Goal: Transaction & Acquisition: Purchase product/service

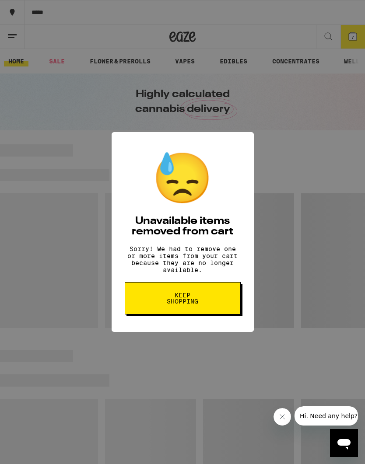
click at [170, 313] on button "Keep Shopping" at bounding box center [183, 298] width 116 height 32
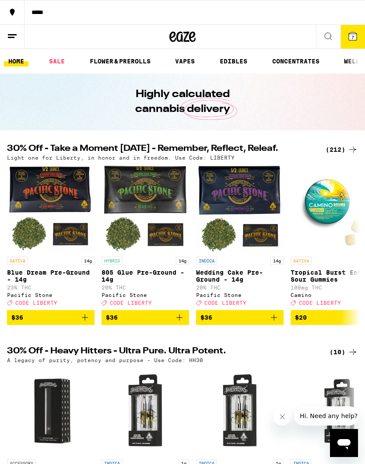
click at [339, 147] on div "(212)" at bounding box center [341, 149] width 32 height 10
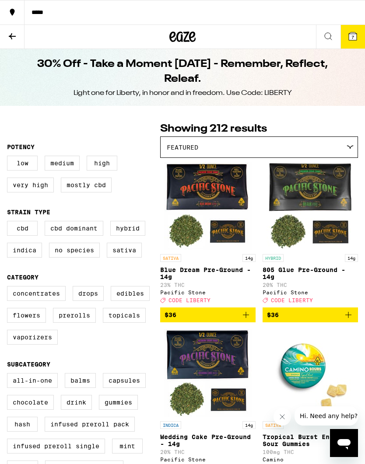
click at [74, 323] on label "Prerolls" at bounding box center [74, 315] width 43 height 15
click at [9, 288] on input "Prerolls" at bounding box center [9, 287] width 0 height 0
checkbox input "true"
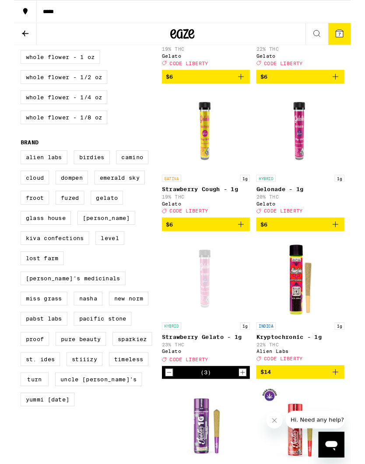
scroll to position [560, 0]
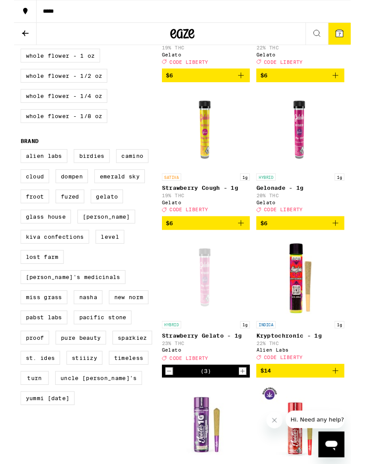
click at [349, 245] on icon "Add to bag" at bounding box center [348, 242] width 6 height 6
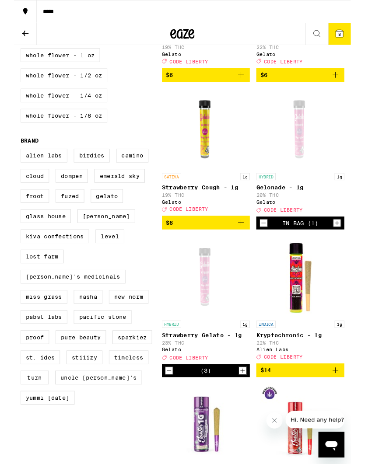
click at [353, 247] on icon "Increment" at bounding box center [350, 241] width 8 height 10
click at [354, 246] on button "Increment" at bounding box center [349, 241] width 9 height 9
click at [245, 407] on icon "Increment" at bounding box center [247, 401] width 8 height 10
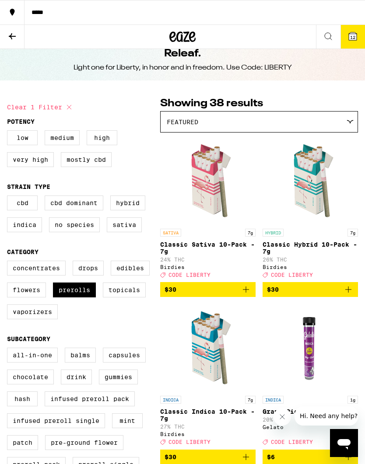
scroll to position [0, 0]
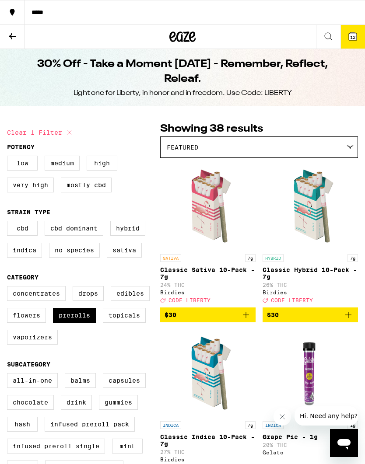
click at [124, 301] on label "Edibles" at bounding box center [130, 293] width 39 height 15
click at [9, 288] on input "Edibles" at bounding box center [9, 287] width 0 height 0
checkbox input "true"
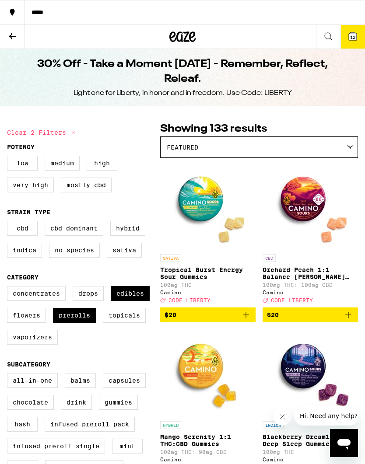
click at [67, 323] on label "Prerolls" at bounding box center [74, 315] width 43 height 15
click at [9, 288] on input "Prerolls" at bounding box center [9, 287] width 0 height 0
checkbox input "false"
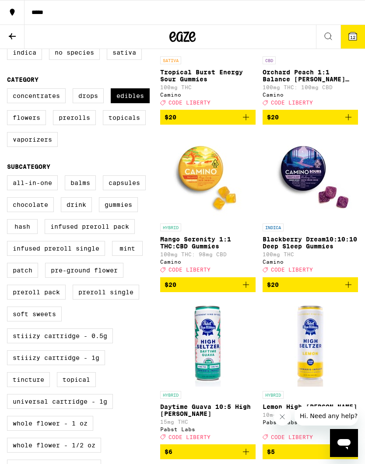
scroll to position [193, 0]
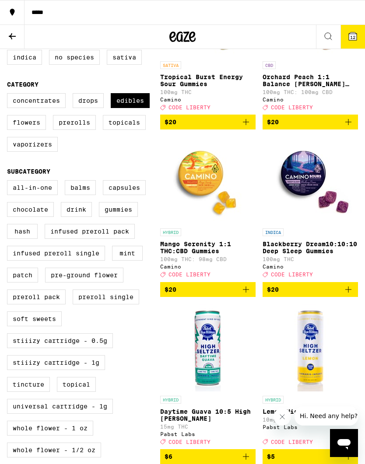
click at [244, 295] on icon "Add to bag" at bounding box center [245, 289] width 10 height 10
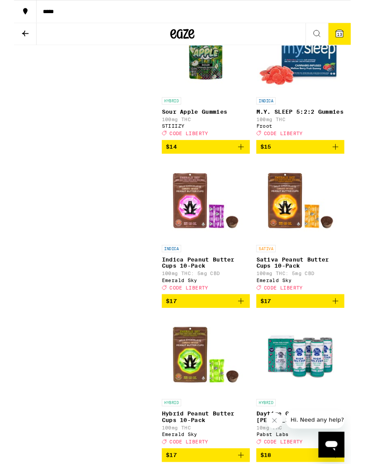
scroll to position [3649, 0]
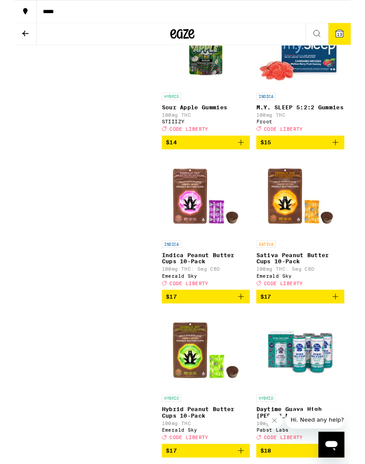
click at [311, 96] on img "Open page for M.Y. SLEEP 5:2:2 Gummies from Froot" at bounding box center [310, 52] width 93 height 87
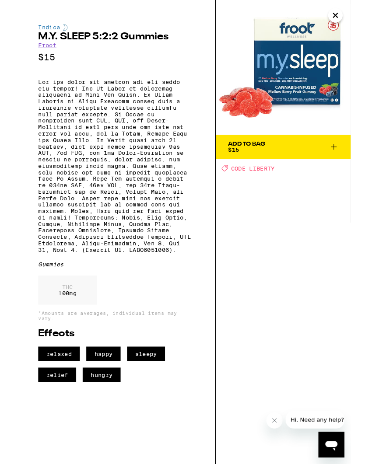
click at [345, 21] on icon "Close" at bounding box center [348, 16] width 10 height 13
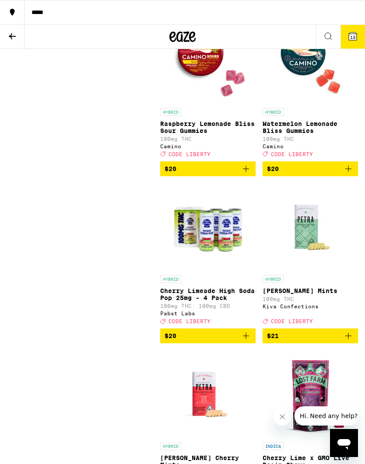
scroll to position [4971, 0]
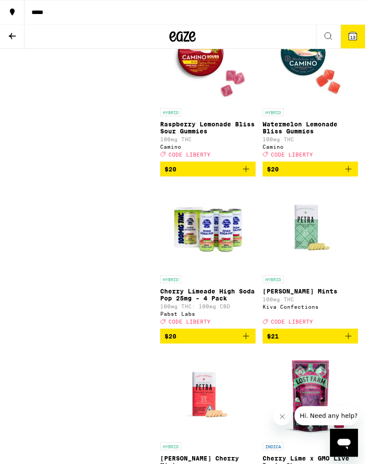
click at [244, 174] on icon "Add to bag" at bounding box center [245, 169] width 10 height 10
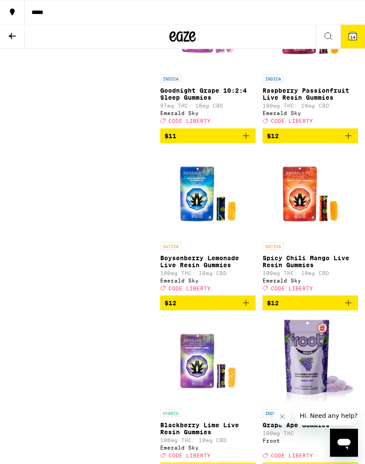
scroll to position [2833, 0]
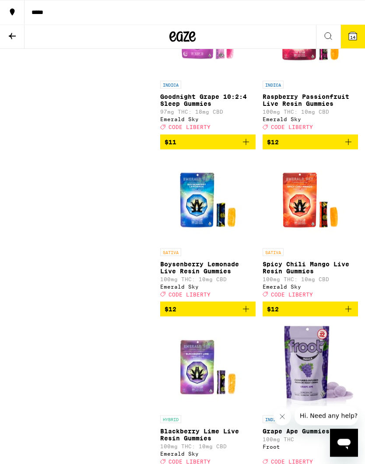
click at [15, 40] on icon at bounding box center [12, 36] width 10 height 10
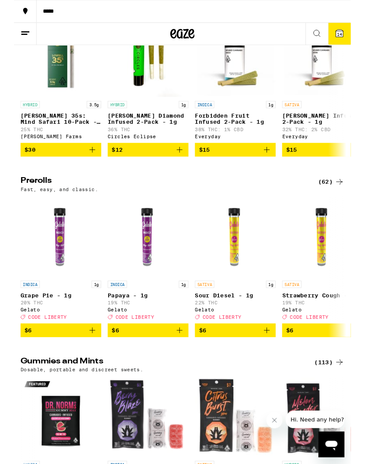
scroll to position [2437, 0]
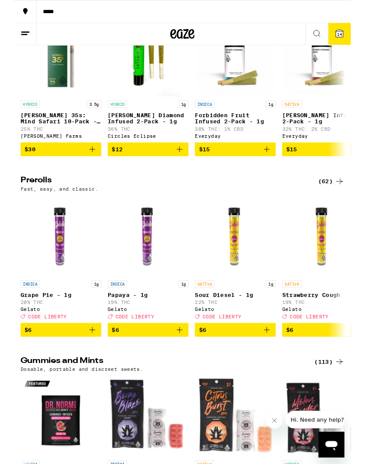
click at [335, 202] on div "(62)" at bounding box center [343, 196] width 28 height 10
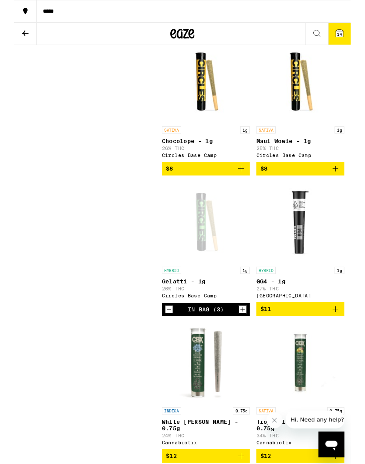
scroll to position [929, 0]
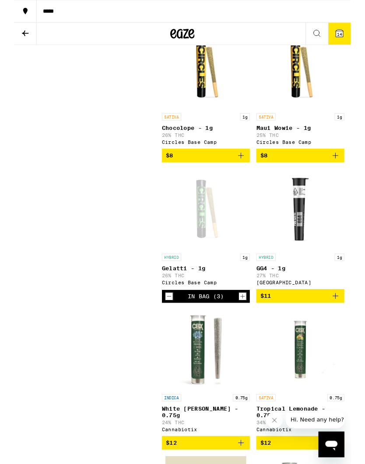
click at [245, 327] on icon "Increment" at bounding box center [247, 321] width 8 height 10
click at [244, 326] on icon "Increment" at bounding box center [247, 321] width 8 height 10
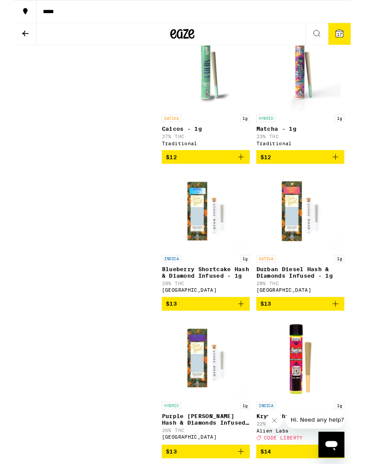
scroll to position [2479, 0]
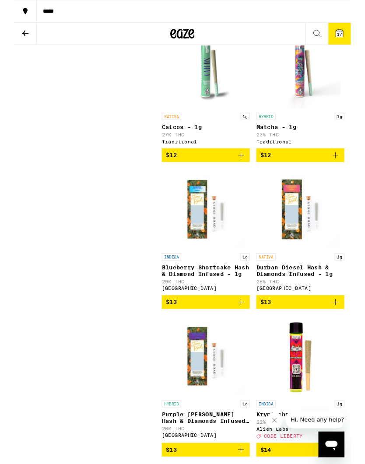
click at [347, 174] on icon "Add to bag" at bounding box center [348, 168] width 10 height 10
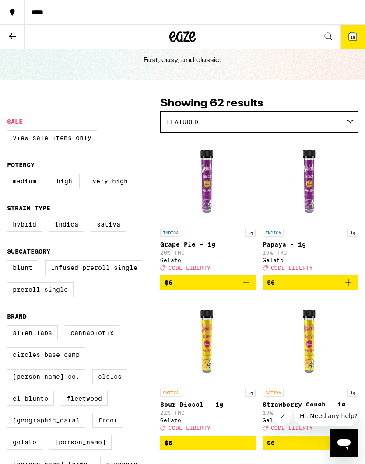
scroll to position [25, 0]
click at [351, 40] on span "18" at bounding box center [352, 37] width 5 height 5
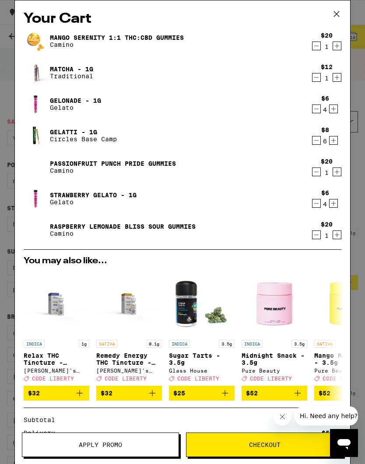
click at [315, 51] on icon "Decrement" at bounding box center [316, 46] width 8 height 10
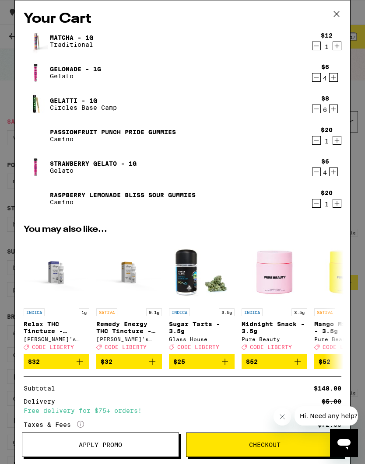
click at [315, 129] on div "$20 1" at bounding box center [324, 135] width 33 height 18
click at [313, 196] on div "$20 1" at bounding box center [324, 198] width 33 height 18
click at [313, 205] on icon "Decrement" at bounding box center [316, 203] width 8 height 10
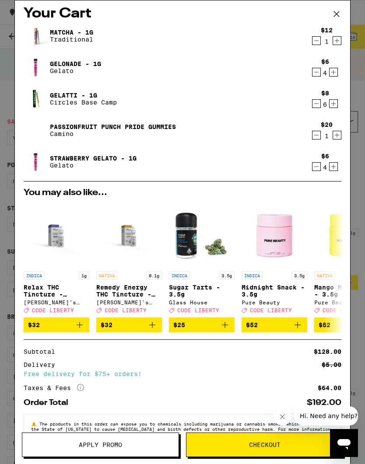
scroll to position [7, 0]
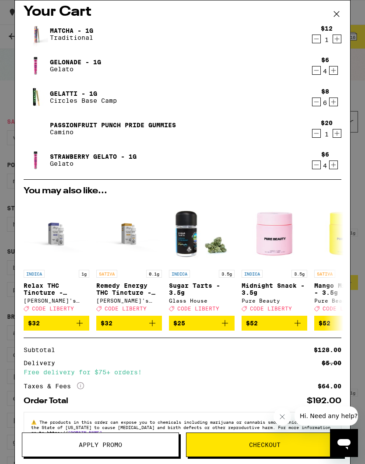
click at [268, 441] on span "Checkout" at bounding box center [264, 444] width 31 height 6
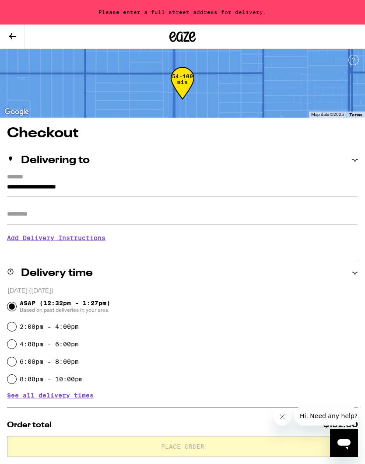
click at [62, 188] on input "**********" at bounding box center [182, 189] width 351 height 15
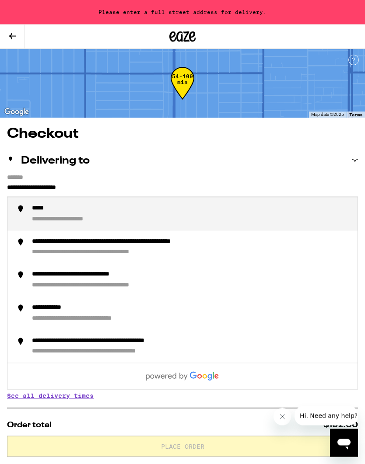
click at [116, 190] on input "**********" at bounding box center [182, 189] width 351 height 15
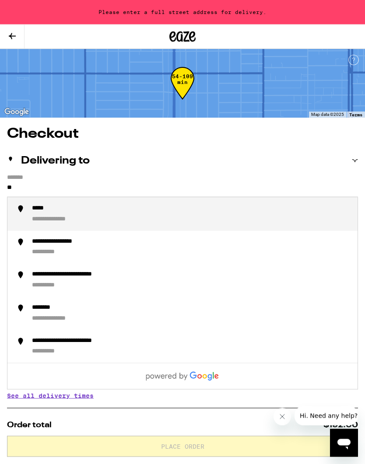
type input "*"
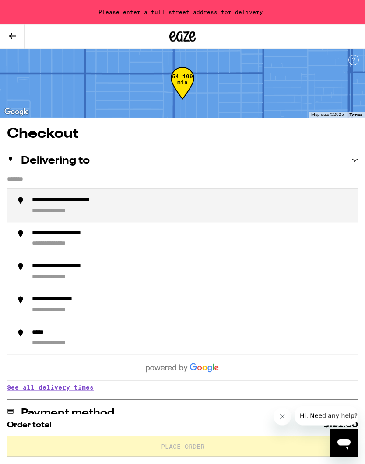
scroll to position [0, 0]
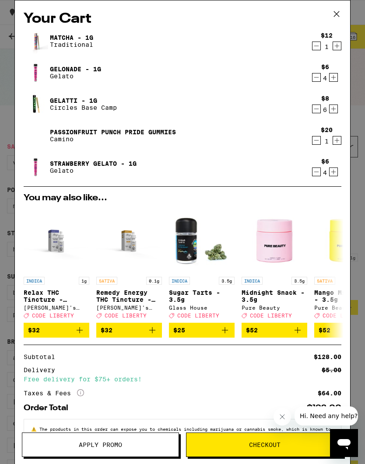
click at [316, 45] on icon "Decrement" at bounding box center [316, 46] width 8 height 10
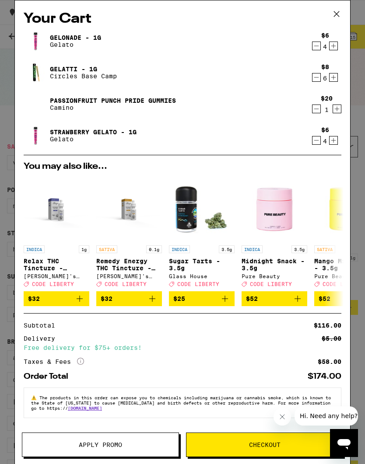
click at [108, 441] on span "Apply Promo" at bounding box center [100, 444] width 43 height 6
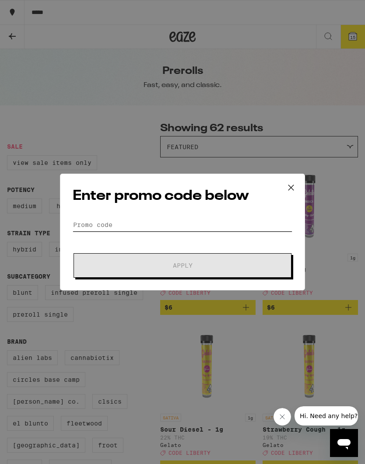
click at [154, 222] on input "Promo Code" at bounding box center [182, 224] width 219 height 13
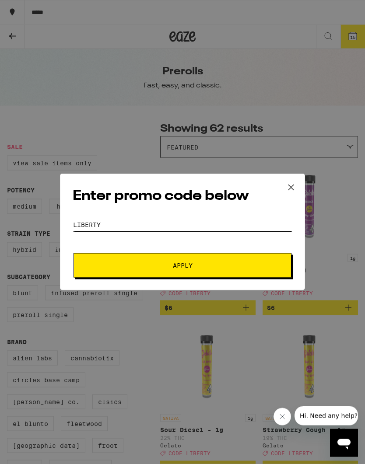
type input "Liberty"
click at [182, 266] on button "Apply" at bounding box center [182, 265] width 218 height 24
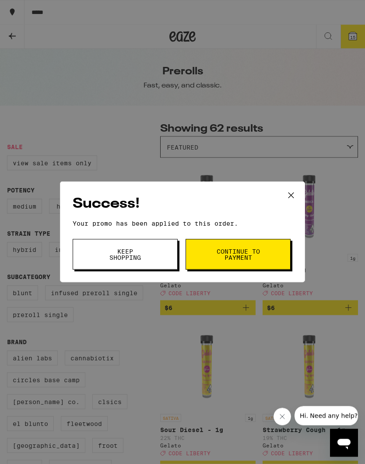
click at [104, 262] on button "Keep Shopping" at bounding box center [125, 254] width 105 height 31
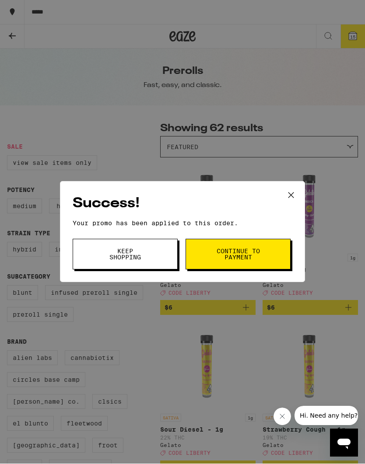
scroll to position [0, 0]
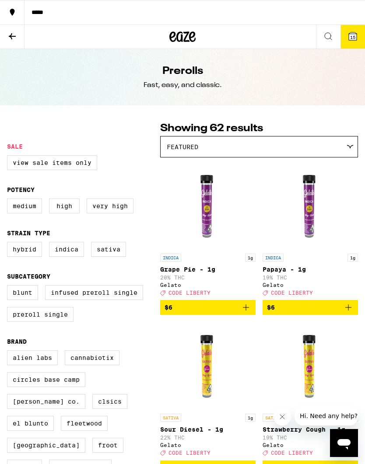
click at [349, 49] on button "15" at bounding box center [352, 37] width 24 height 24
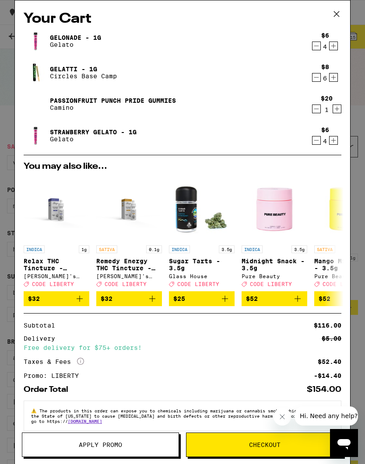
click at [313, 79] on icon "Decrement" at bounding box center [316, 77] width 8 height 10
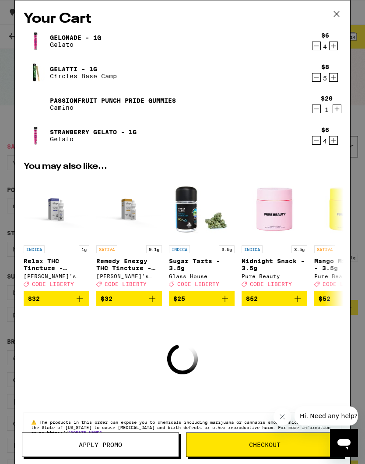
click at [313, 78] on icon "Decrement" at bounding box center [316, 77] width 8 height 10
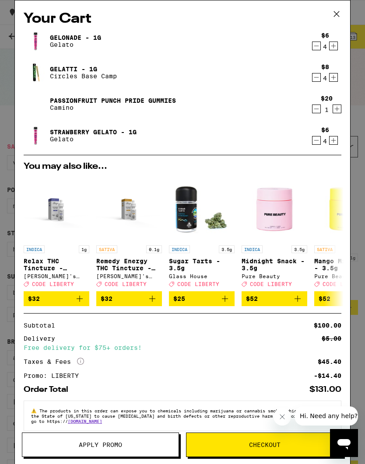
click at [258, 442] on span "Checkout" at bounding box center [264, 444] width 31 height 6
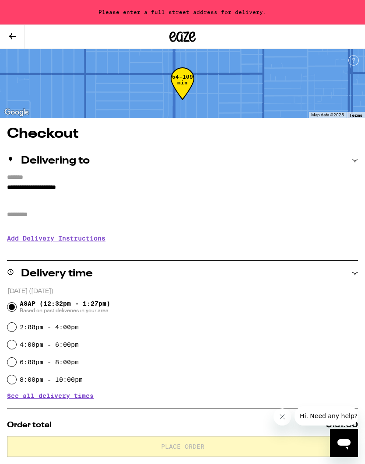
click at [49, 192] on input "**********" at bounding box center [182, 189] width 351 height 15
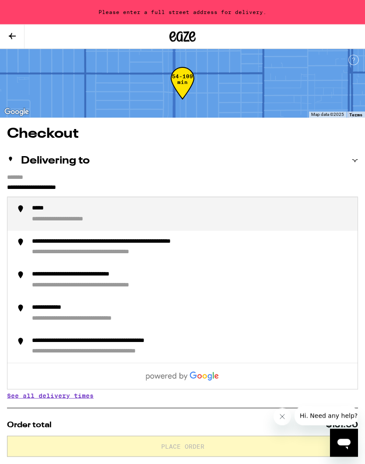
click at [119, 180] on label "*******" at bounding box center [182, 178] width 351 height 8
click at [119, 182] on input "**********" at bounding box center [182, 189] width 351 height 15
click at [104, 191] on input "**********" at bounding box center [182, 189] width 351 height 15
click at [28, 184] on input "**********" at bounding box center [182, 189] width 351 height 15
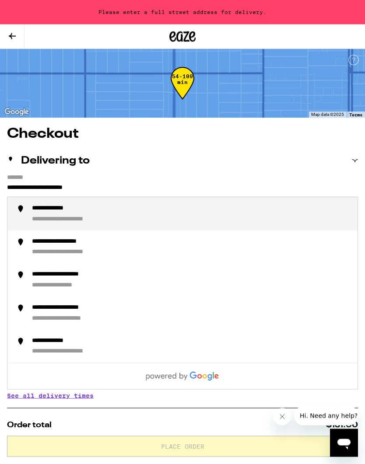
click at [42, 216] on div "**********" at bounding box center [77, 220] width 91 height 8
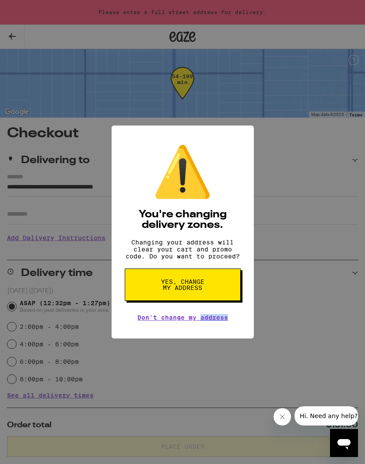
click at [163, 321] on link "Don't change my address" at bounding box center [182, 317] width 90 height 7
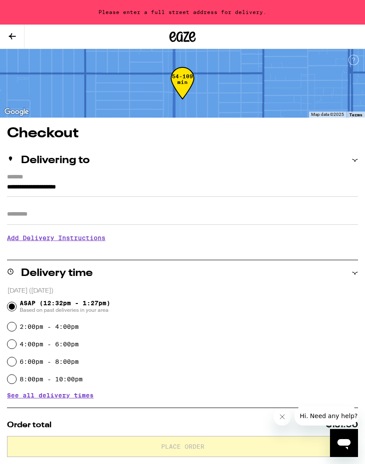
click at [10, 182] on input "**********" at bounding box center [182, 189] width 351 height 15
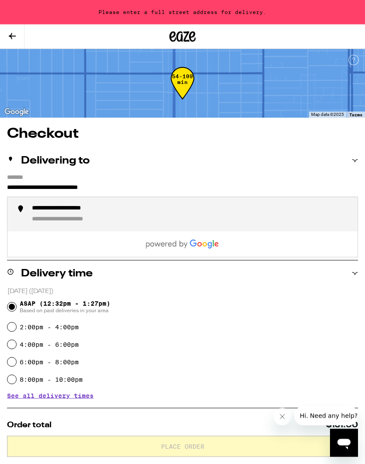
click at [53, 215] on div "**********" at bounding box center [191, 214] width 318 height 19
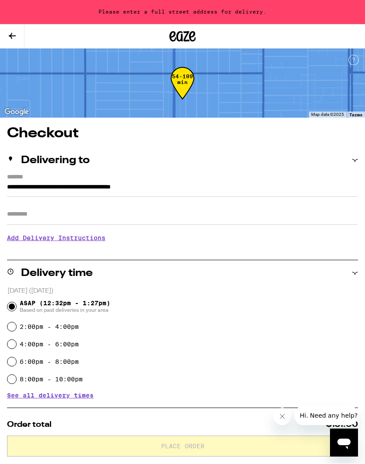
type input "**********"
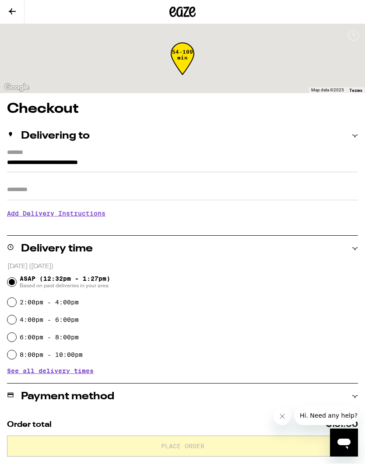
scroll to position [0, 0]
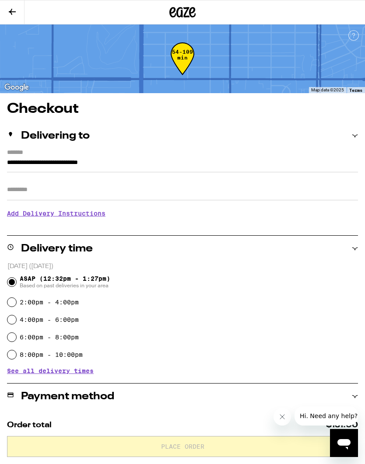
click at [23, 306] on label "2:00pm - 4:00pm" at bounding box center [49, 302] width 59 height 7
click at [16, 306] on input "2:00pm - 4:00pm" at bounding box center [11, 302] width 9 height 9
radio input "true"
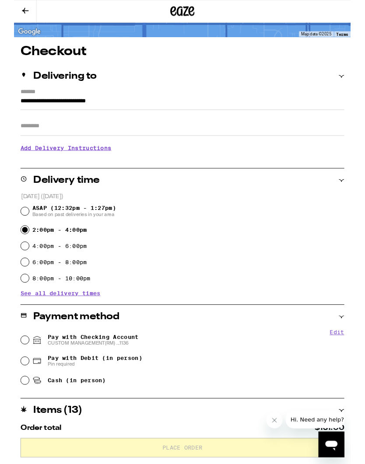
scroll to position [54, 0]
click at [12, 370] on input "Pay with Checking Account CUSTOM MANAGEMENT(RM) ...1136" at bounding box center [11, 368] width 9 height 9
radio input "true"
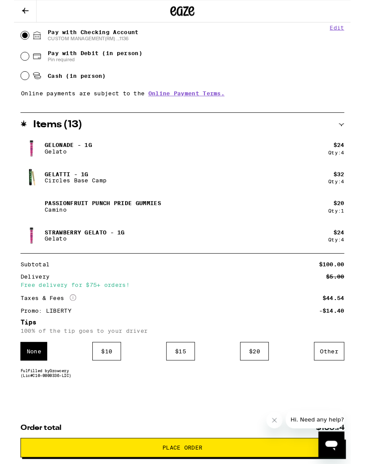
scroll to position [385, 0]
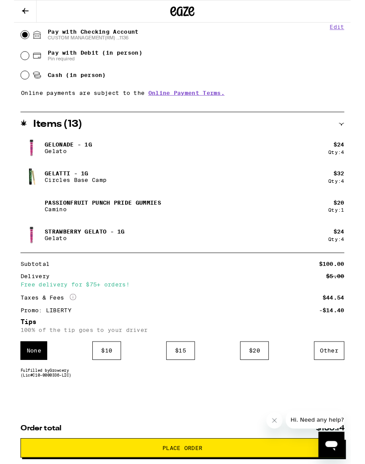
click at [186, 381] on div "$ 15" at bounding box center [180, 380] width 31 height 20
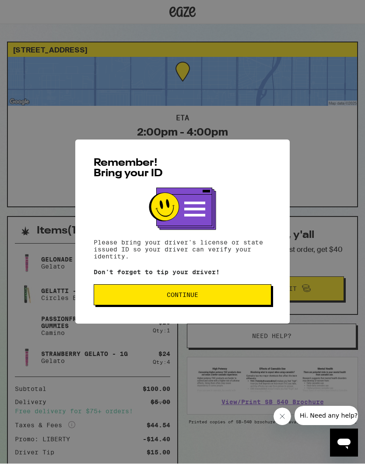
scroll to position [0, 0]
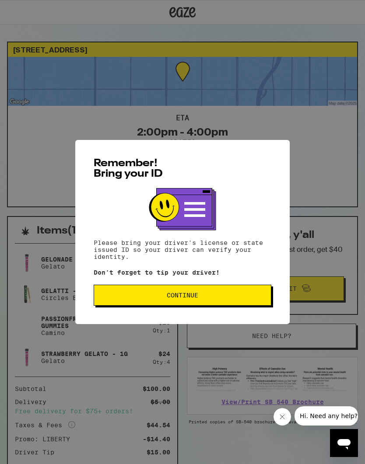
click at [188, 292] on button "Continue" at bounding box center [182, 295] width 177 height 21
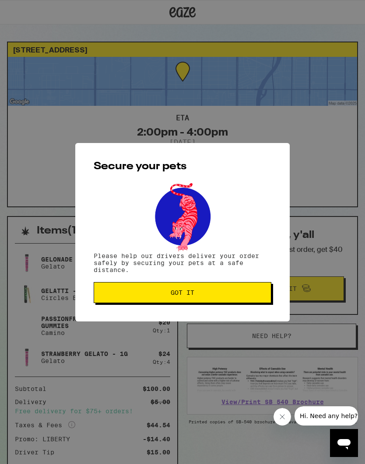
click at [155, 301] on button "Got it" at bounding box center [182, 292] width 177 height 21
